Goal: Task Accomplishment & Management: Manage account settings

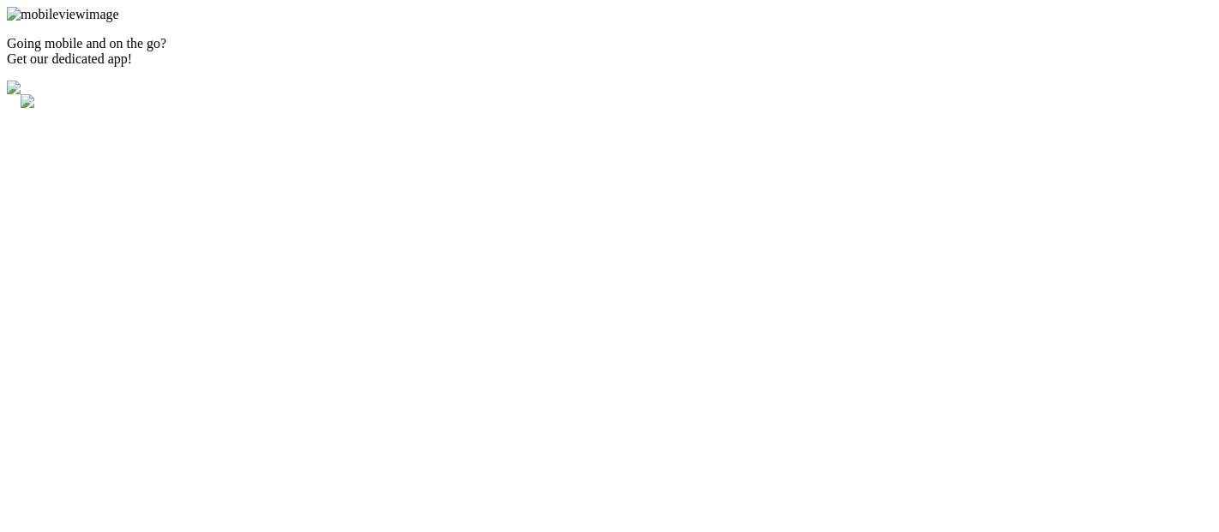
type input "rohini@arkenea.com"
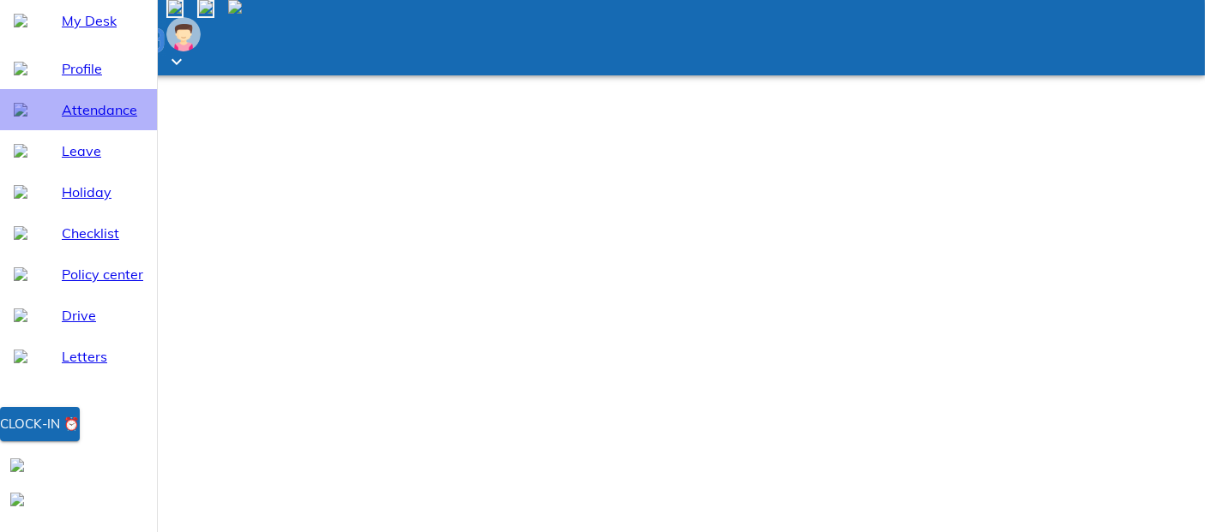
click at [96, 120] on span "Attendance" at bounding box center [102, 109] width 81 height 21
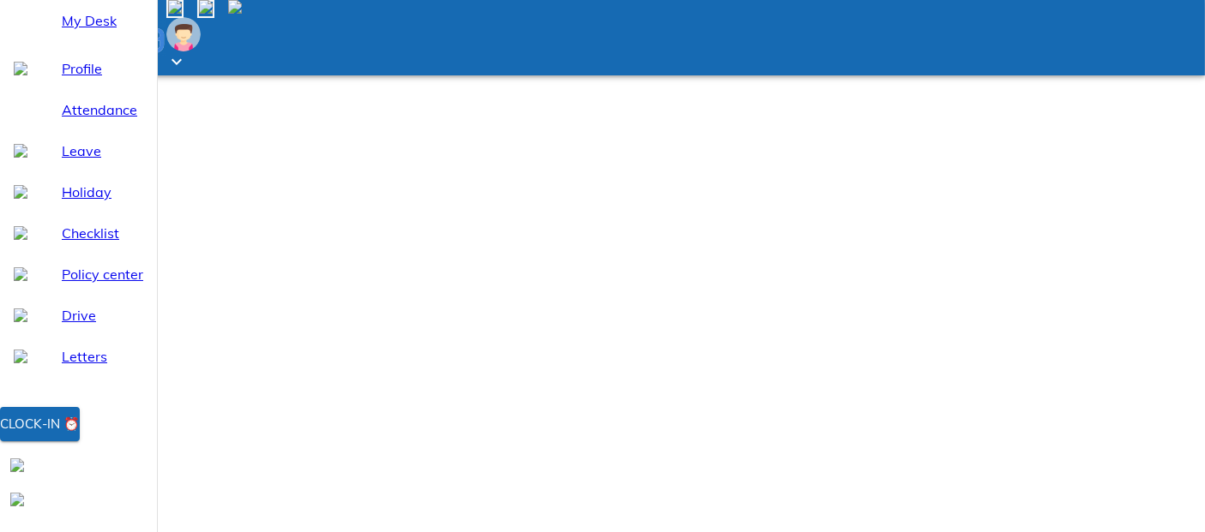
select select "9"
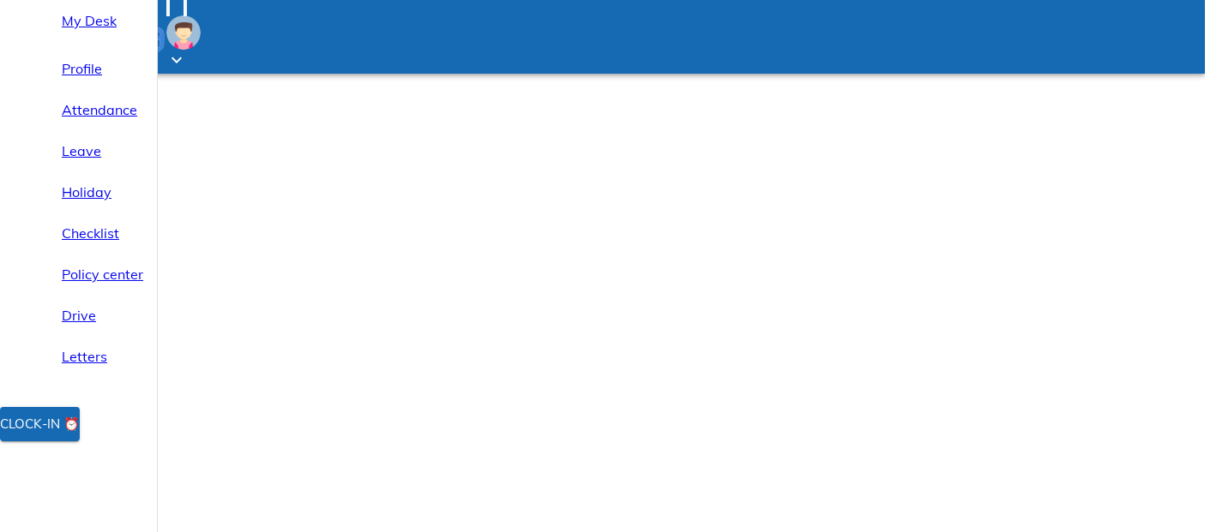
select select "9"
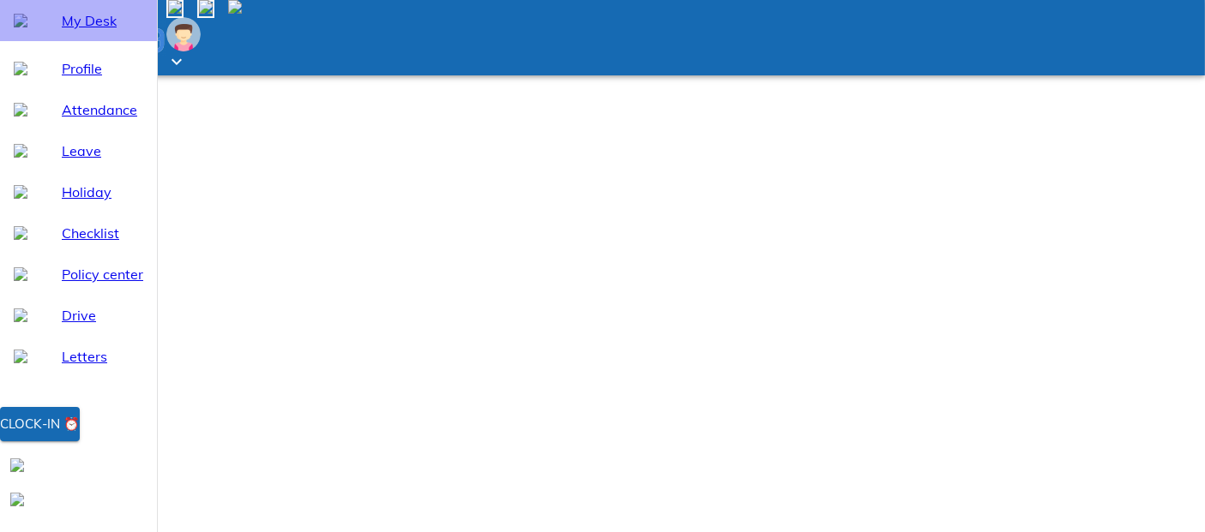
click at [95, 31] on span "My Desk" at bounding box center [102, 20] width 81 height 21
